Goal: Information Seeking & Learning: Learn about a topic

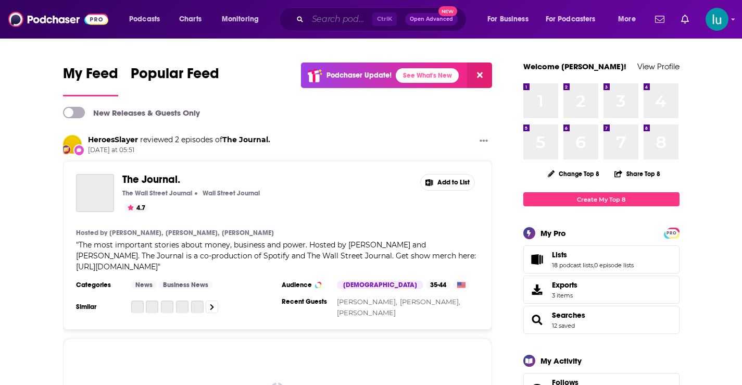
click at [343, 19] on input "Search podcasts, credits, & more..." at bounding box center [340, 19] width 65 height 17
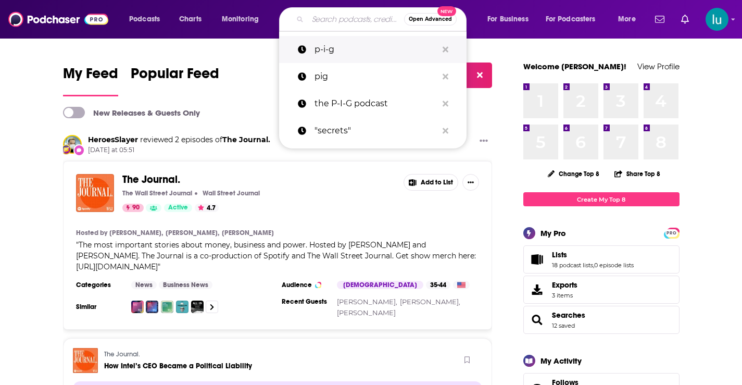
click at [337, 49] on p "p-i-g" at bounding box center [375, 49] width 123 height 27
type input "p-i-g"
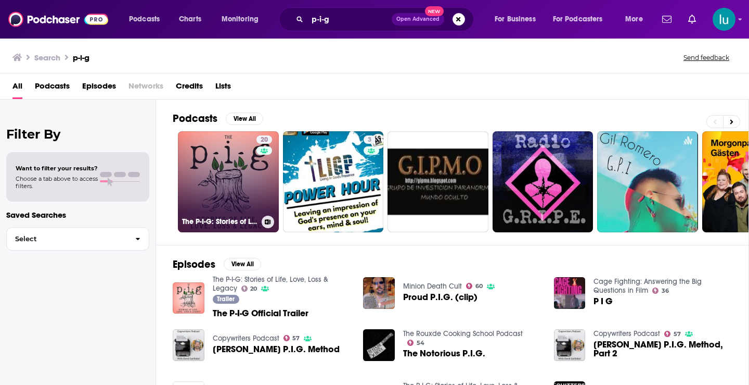
click at [234, 188] on link "20 The P-I-G: Stories of Life, Love, Loss & Legacy" at bounding box center [228, 181] width 101 height 101
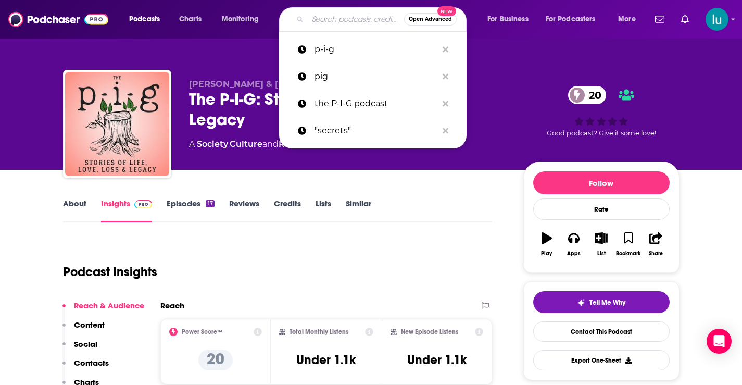
click at [325, 20] on input "Search podcasts, credits, & more..." at bounding box center [356, 19] width 96 height 17
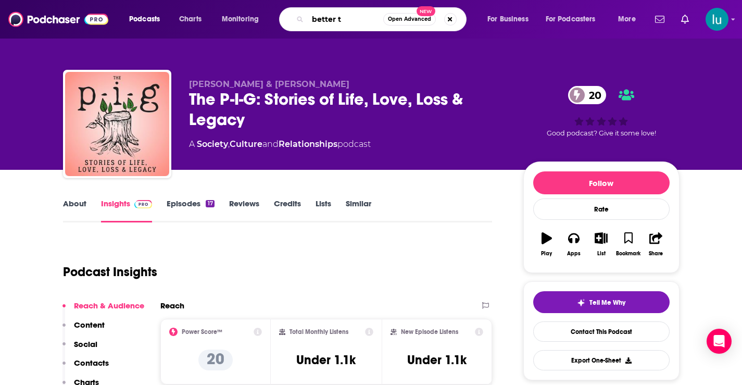
type input "better to"
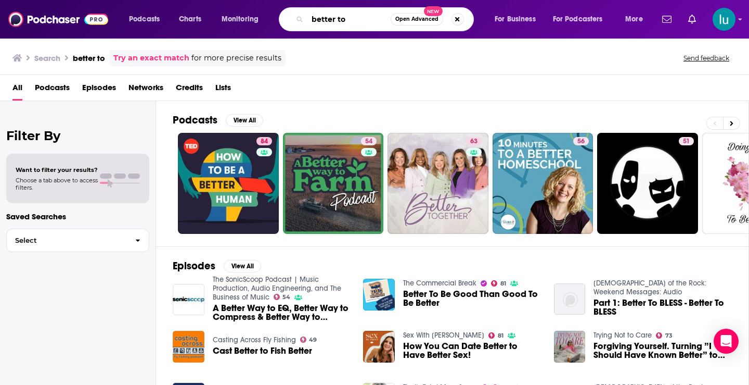
click at [310, 17] on input "better to" at bounding box center [349, 19] width 83 height 17
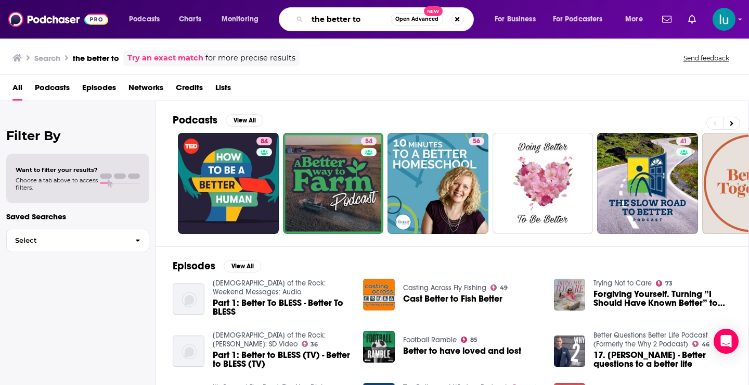
drag, startPoint x: 364, startPoint y: 19, endPoint x: 274, endPoint y: 7, distance: 90.3
click at [274, 8] on div "Podcasts Charts Monitoring the better to Open Advanced New For Business For Pod…" at bounding box center [387, 19] width 531 height 24
type input "[PERSON_NAME]"
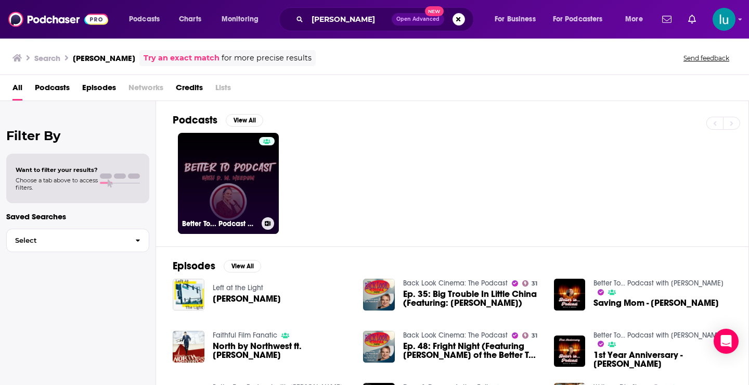
click at [215, 169] on link "Better To... Podcast with [PERSON_NAME]" at bounding box center [228, 183] width 101 height 101
